Goal: Transaction & Acquisition: Purchase product/service

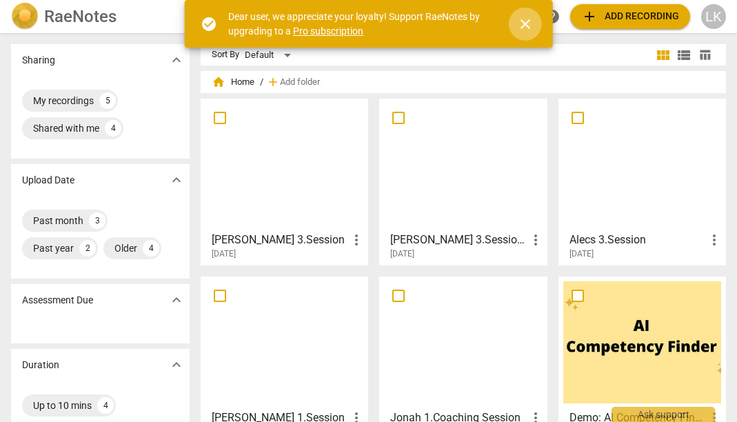
click at [525, 28] on span "close" at bounding box center [525, 24] width 17 height 17
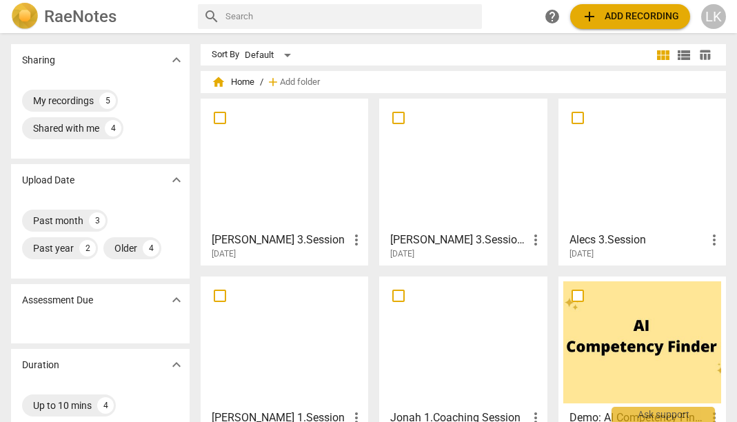
click at [614, 16] on span "add Add recording" at bounding box center [630, 16] width 98 height 17
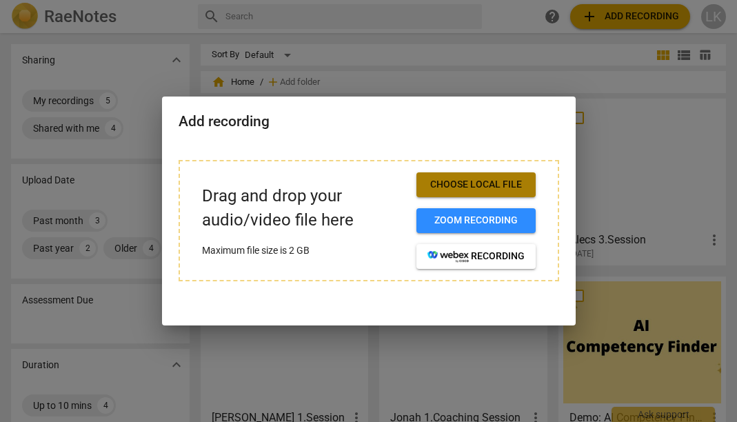
click at [478, 192] on button "Choose local file" at bounding box center [475, 184] width 119 height 25
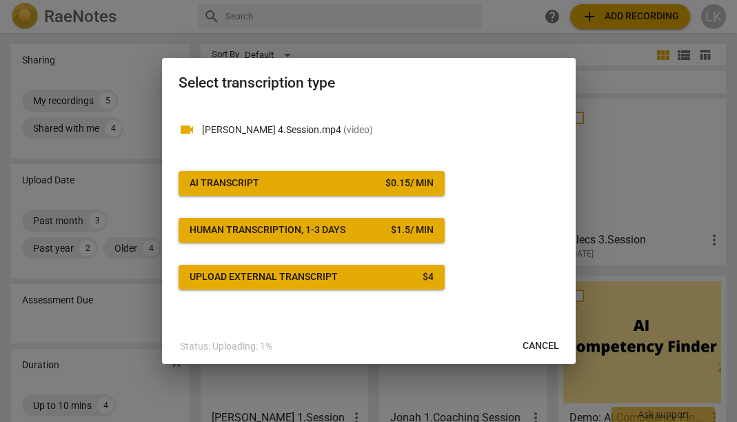
click at [392, 183] on div "$ 0.15 / min" at bounding box center [409, 183] width 48 height 14
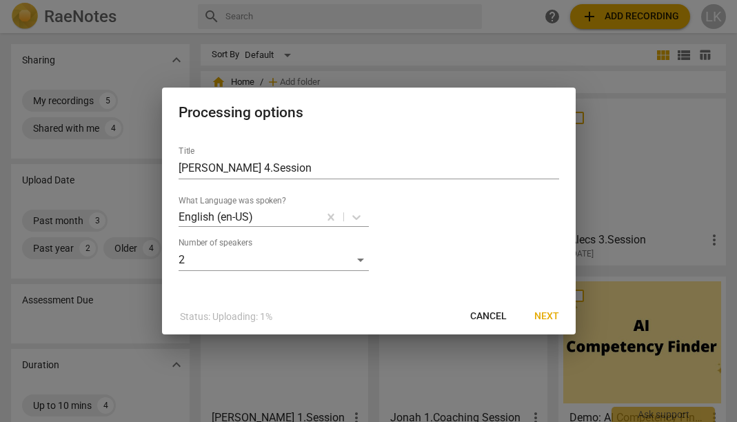
click at [549, 311] on span "Next" at bounding box center [546, 317] width 25 height 14
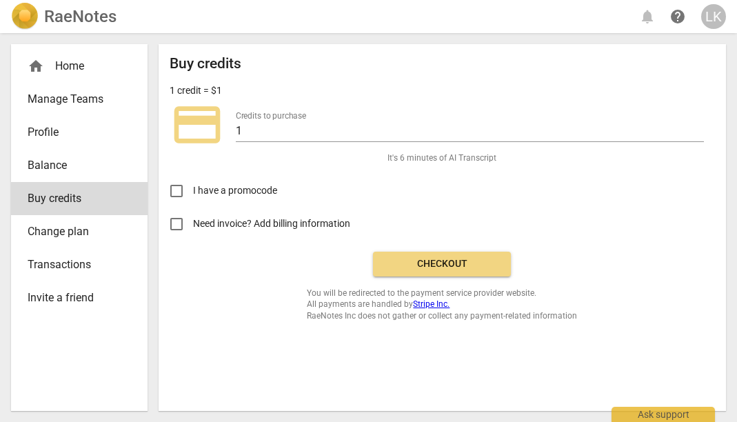
click at [339, 149] on div "credit_card Credits to purchase 1" at bounding box center [442, 124] width 545 height 55
click at [698, 124] on input "2" at bounding box center [470, 132] width 468 height 20
click at [698, 124] on input "3" at bounding box center [470, 132] width 468 height 20
click at [698, 124] on input "4" at bounding box center [470, 132] width 468 height 20
click at [698, 124] on input "5" at bounding box center [470, 132] width 468 height 20
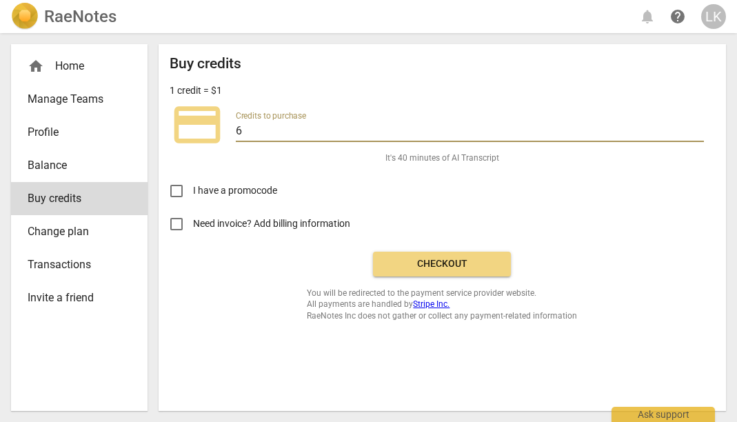
click at [698, 124] on input "6" at bounding box center [470, 132] width 468 height 20
click at [698, 124] on input "7" at bounding box center [470, 132] width 468 height 20
click at [698, 124] on input "8" at bounding box center [470, 132] width 468 height 20
click at [698, 124] on input "9" at bounding box center [470, 132] width 468 height 20
type input "10"
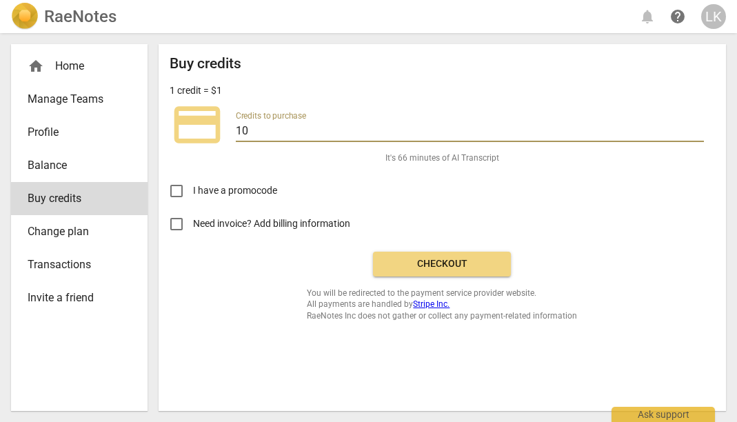
click at [698, 124] on input "10" at bounding box center [470, 132] width 468 height 20
click at [420, 260] on span "Checkout" at bounding box center [442, 264] width 116 height 14
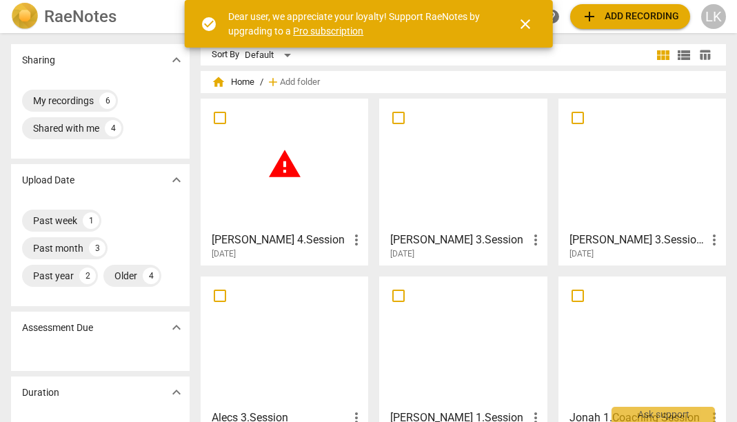
click at [299, 174] on span "warning" at bounding box center [284, 164] width 34 height 34
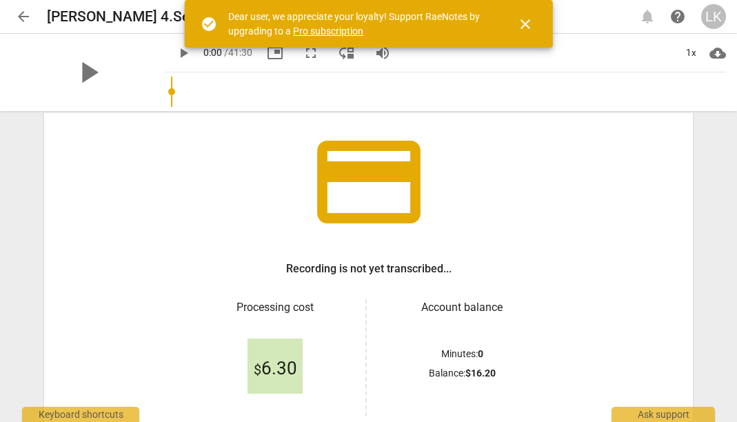
scroll to position [84, 0]
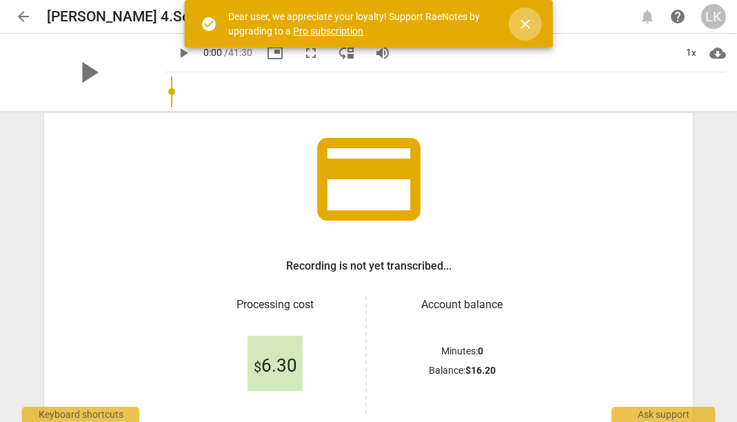
click at [523, 24] on span "close" at bounding box center [525, 24] width 17 height 17
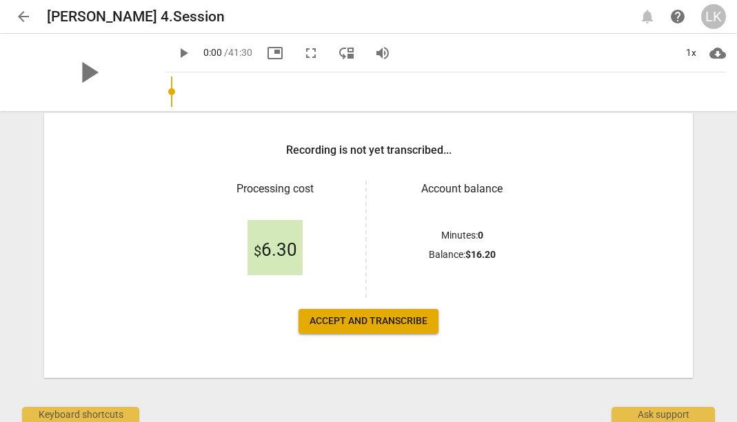
scroll to position [200, 0]
click at [370, 327] on span "Accept and transcribe" at bounding box center [369, 321] width 118 height 14
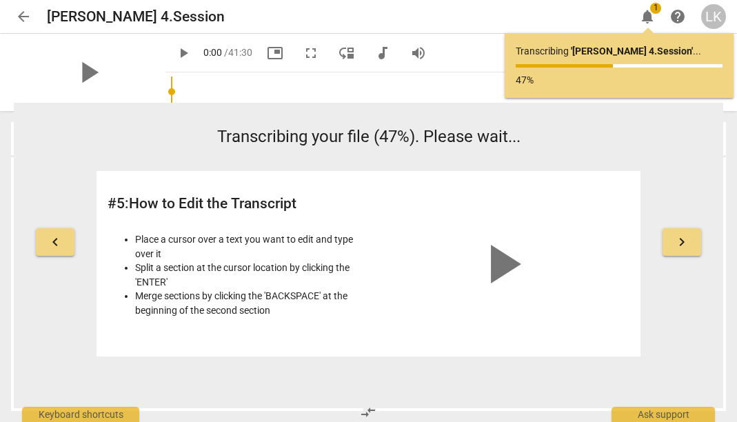
scroll to position [0, 0]
